Goal: Find specific page/section: Find specific page/section

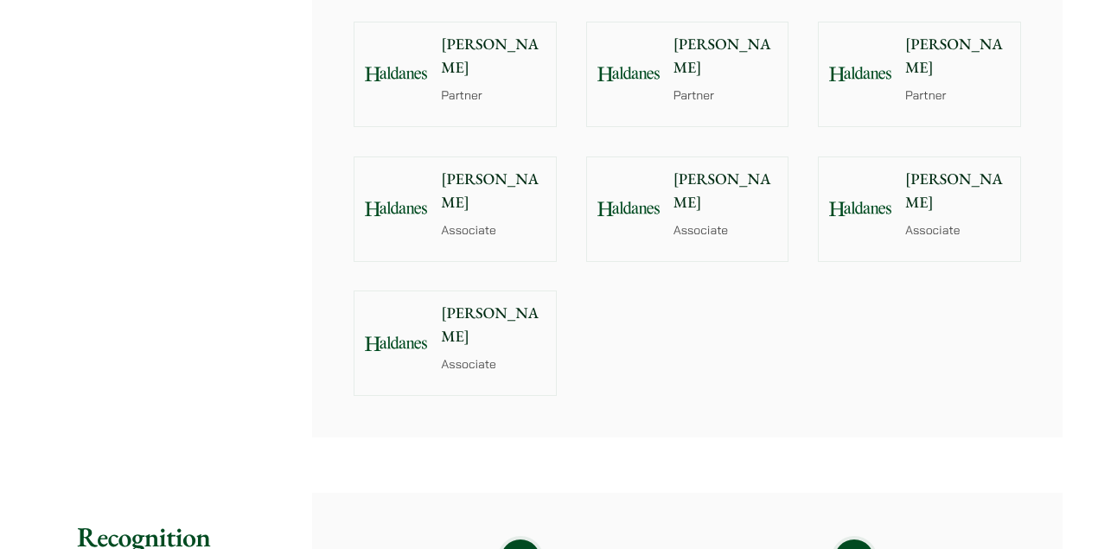
scroll to position [1326, 0]
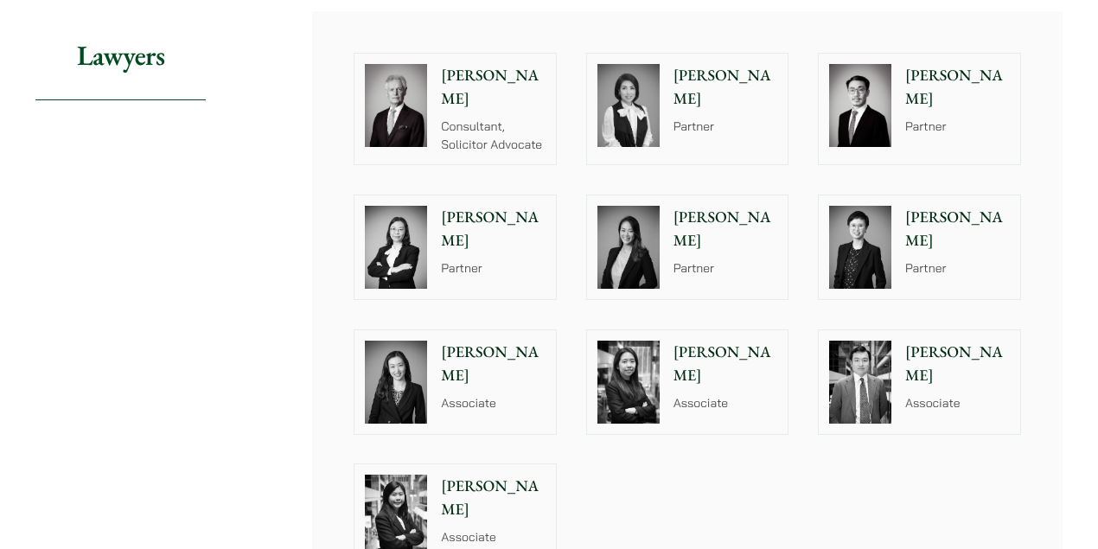
click at [653, 80] on img at bounding box center [629, 105] width 62 height 83
click at [927, 83] on p "[PERSON_NAME]" at bounding box center [957, 87] width 105 height 47
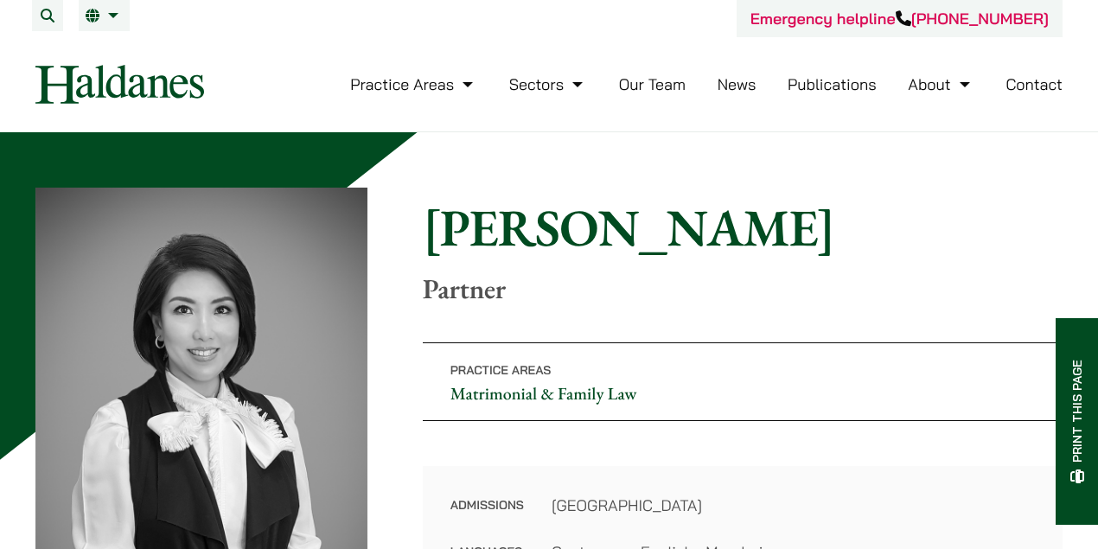
scroll to position [173, 0]
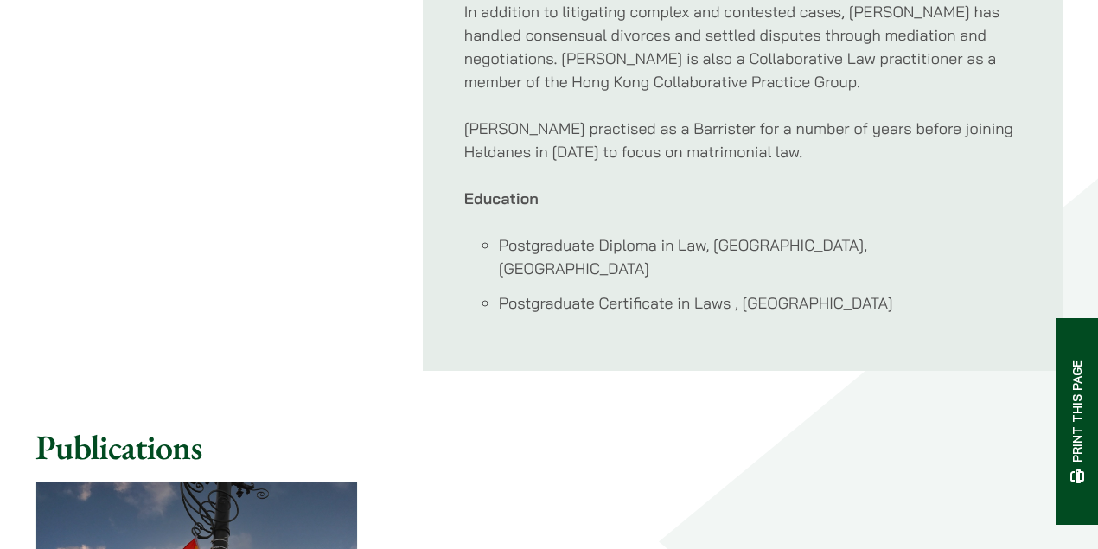
scroll to position [1153, 0]
